Goal: Task Accomplishment & Management: Manage account settings

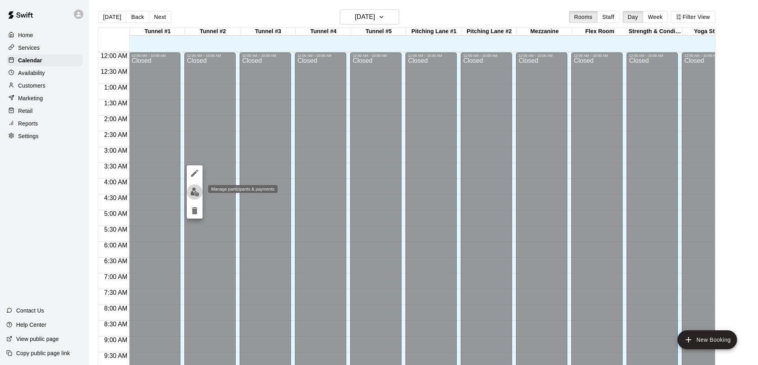
click at [193, 191] on img "edit" at bounding box center [194, 192] width 9 height 9
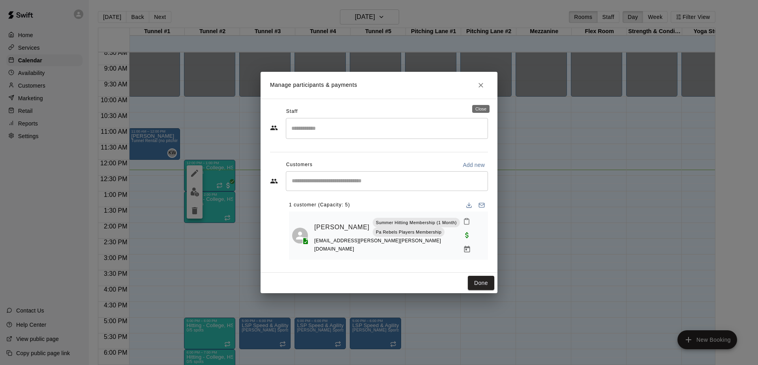
click at [481, 88] on icon "Close" at bounding box center [480, 85] width 5 height 5
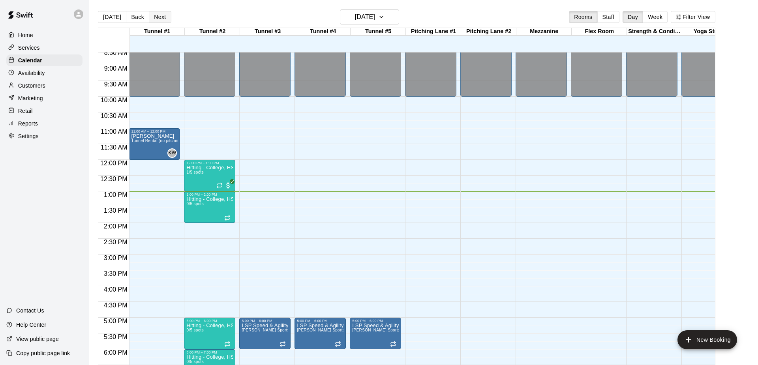
click at [161, 19] on button "Next" at bounding box center [160, 17] width 22 height 12
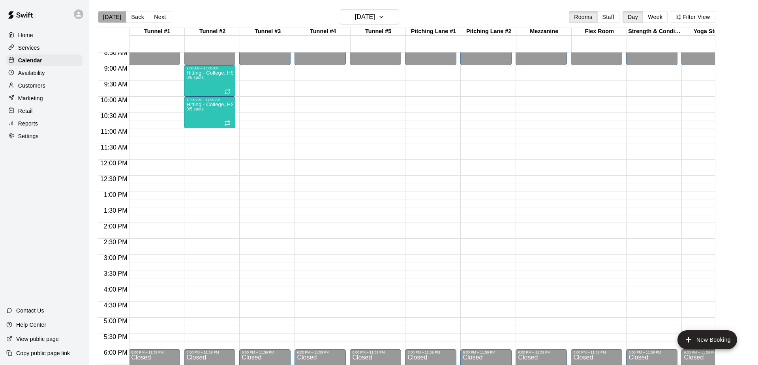
click at [116, 15] on button "[DATE]" at bounding box center [112, 17] width 28 height 12
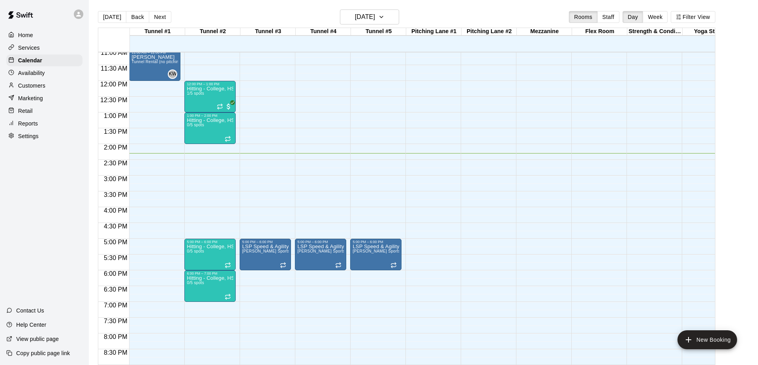
scroll to position [370, 0]
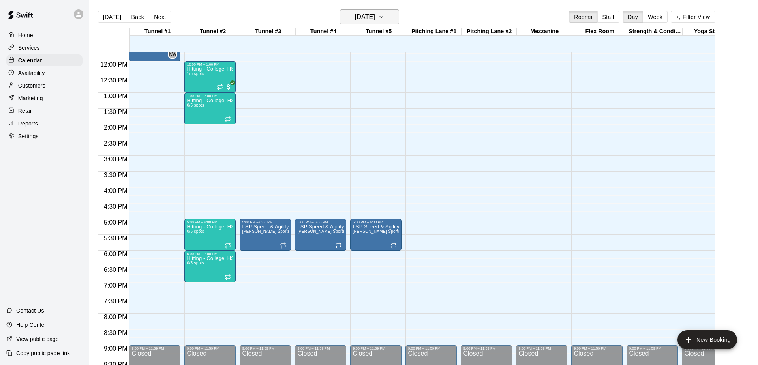
click at [385, 15] on icon "button" at bounding box center [381, 16] width 6 height 9
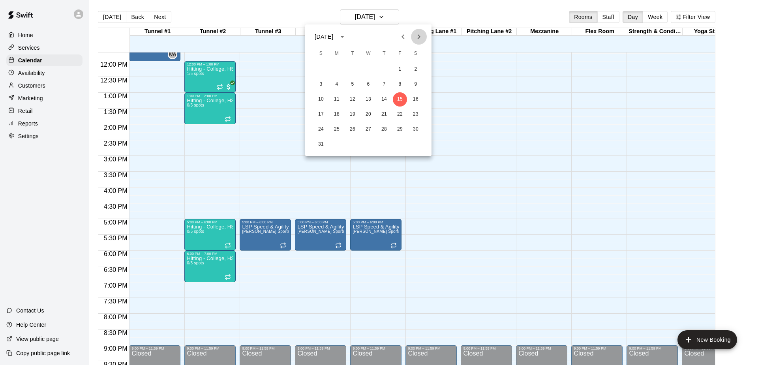
click at [419, 37] on icon "Next month" at bounding box center [418, 36] width 9 height 9
click at [383, 113] on button "25" at bounding box center [384, 114] width 14 height 14
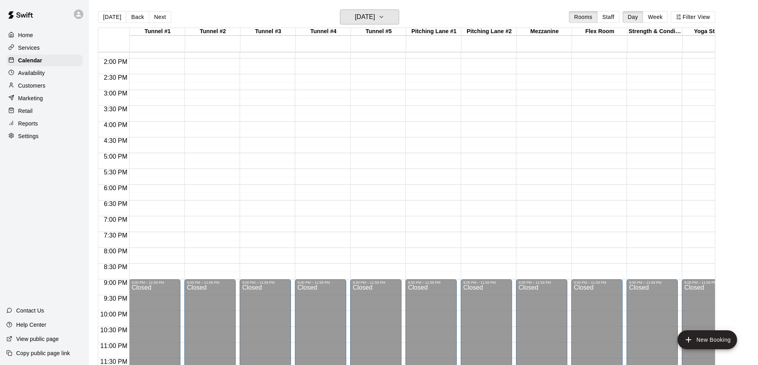
scroll to position [436, 0]
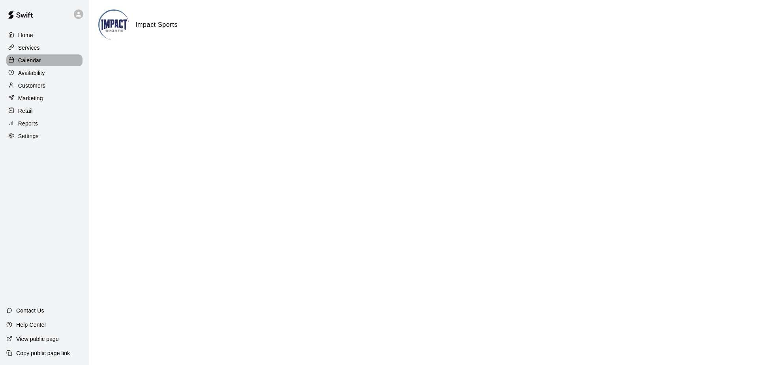
click at [36, 59] on p "Calendar" at bounding box center [29, 60] width 23 height 8
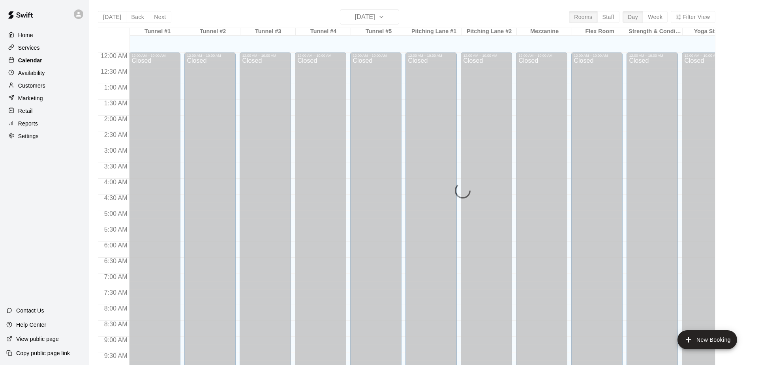
scroll to position [413, 0]
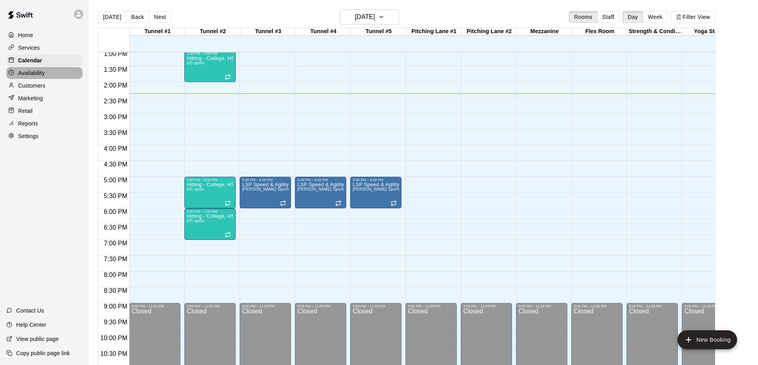
click at [29, 73] on p "Availability" at bounding box center [31, 73] width 27 height 8
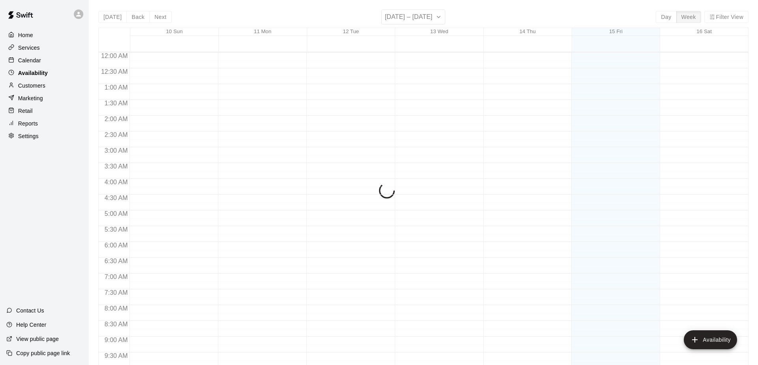
scroll to position [436, 0]
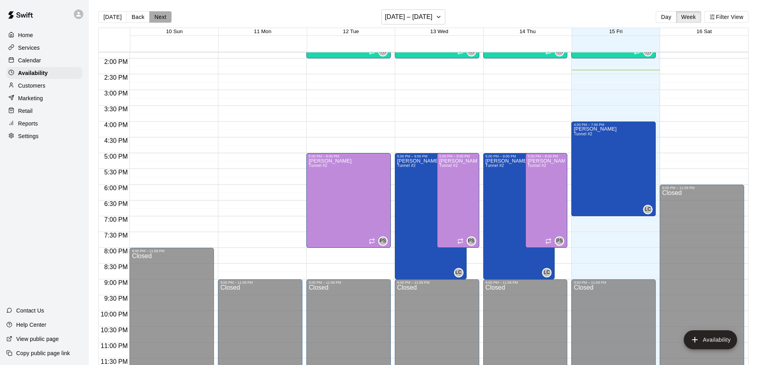
click at [161, 17] on button "Next" at bounding box center [160, 17] width 22 height 12
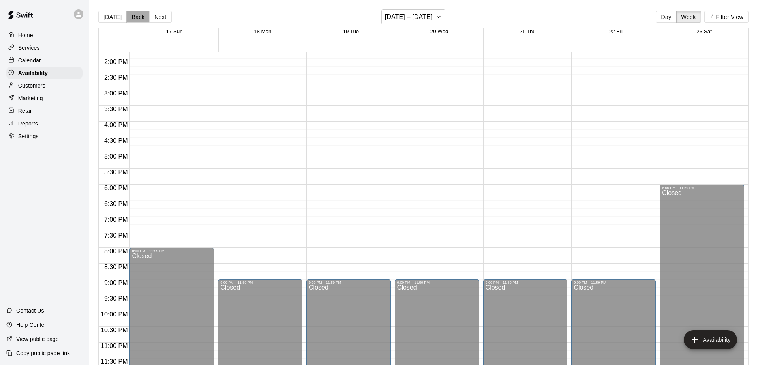
click at [133, 17] on button "Back" at bounding box center [137, 17] width 23 height 12
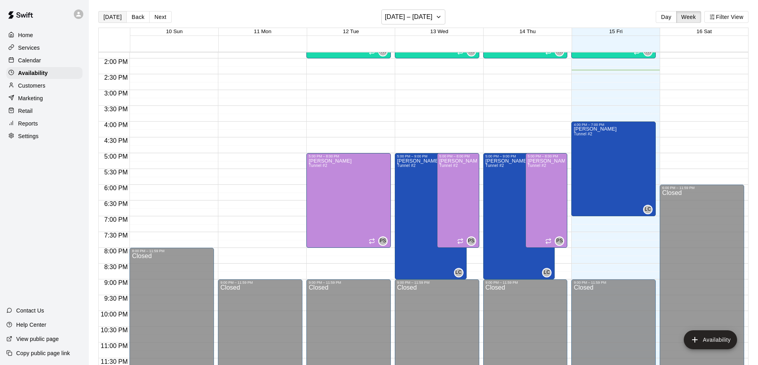
click at [112, 17] on button "[DATE]" at bounding box center [112, 17] width 28 height 12
click at [24, 57] on p "Calendar" at bounding box center [29, 60] width 23 height 8
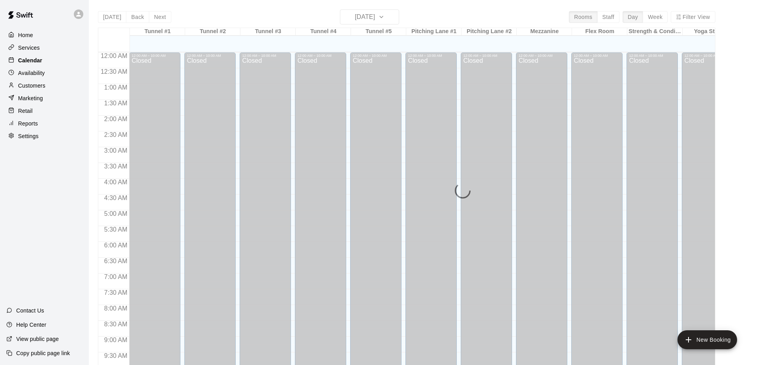
scroll to position [413, 0]
